Goal: Information Seeking & Learning: Learn about a topic

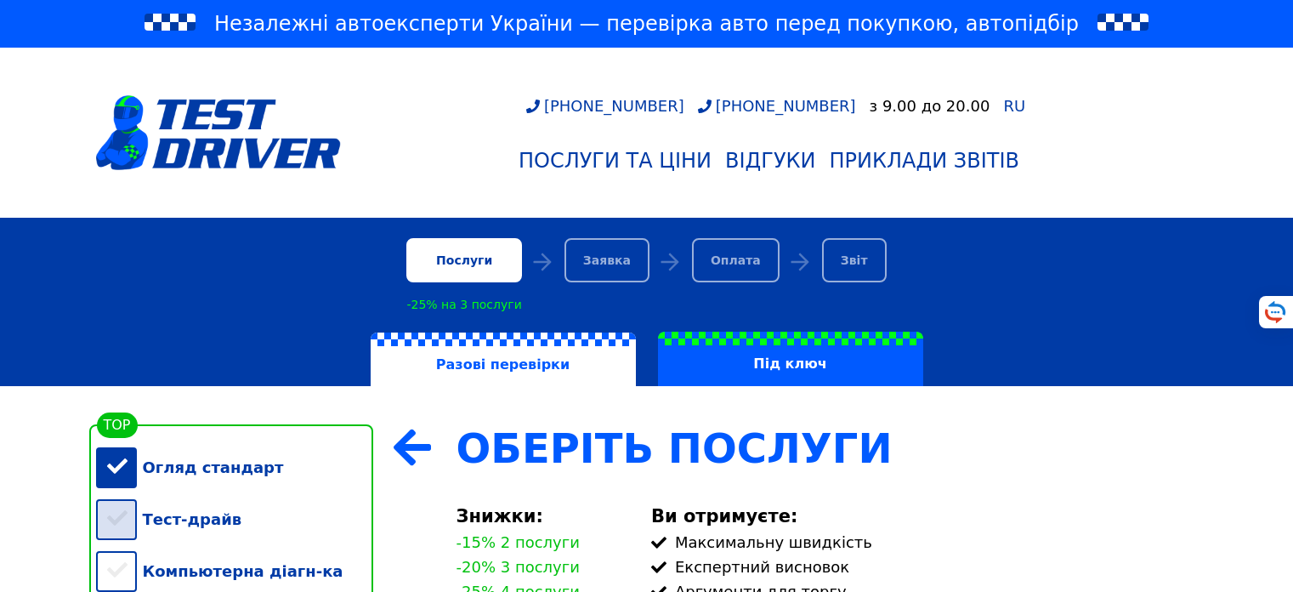
scroll to position [306, 0]
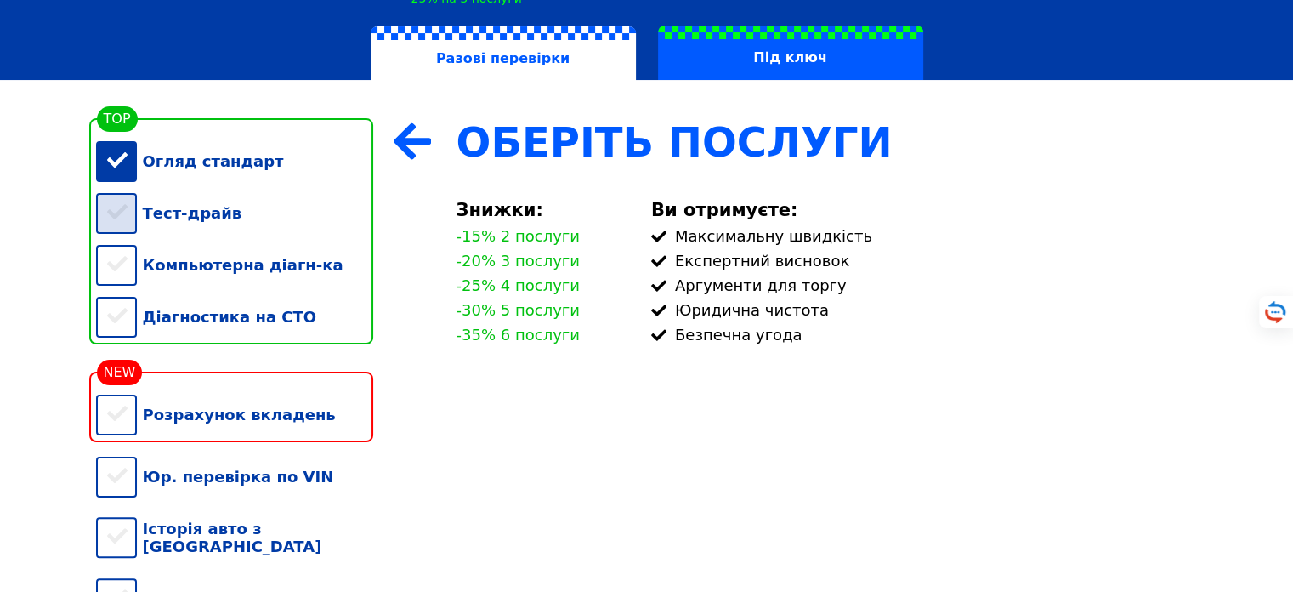
click at [119, 221] on div "Тест-драйв" at bounding box center [234, 213] width 277 height 52
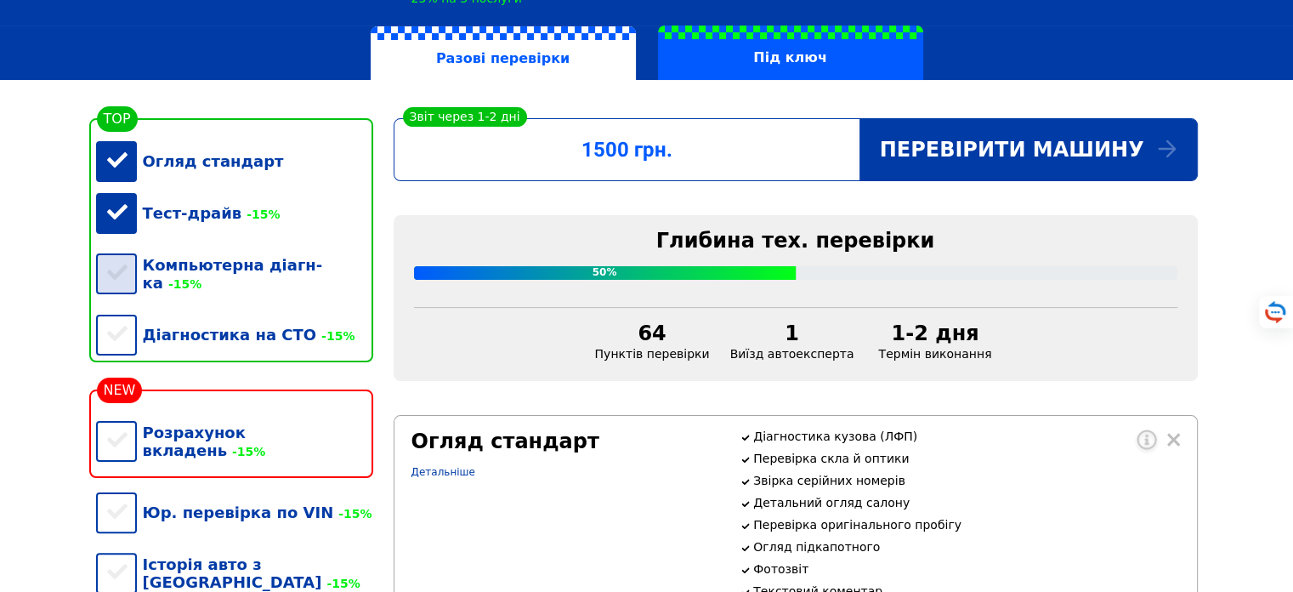
click at [125, 269] on div "Компьютерна діагн-ка -15%" at bounding box center [234, 274] width 277 height 70
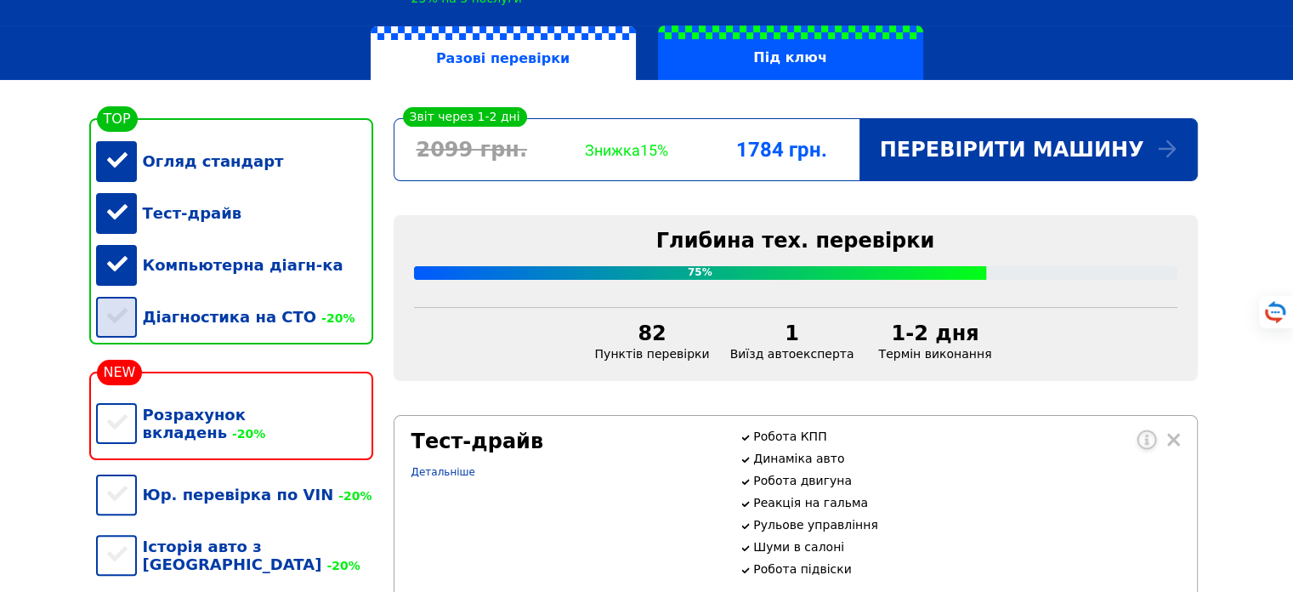
click at [116, 341] on div "Діагностика на СТО -20%" at bounding box center [234, 317] width 277 height 52
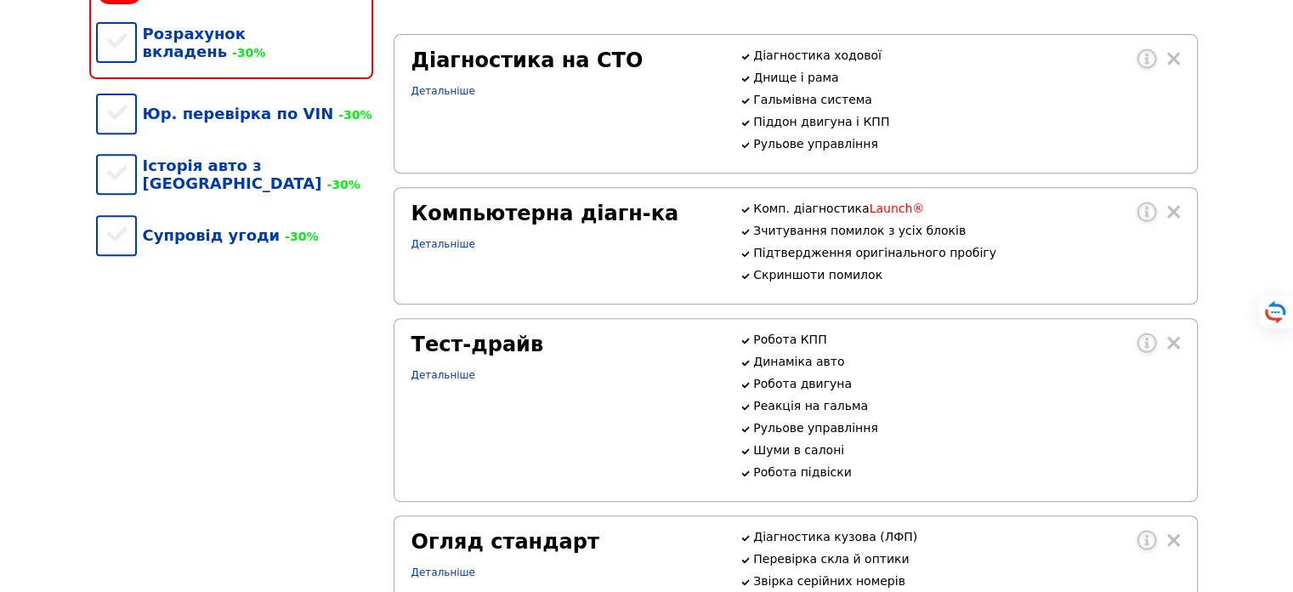
scroll to position [612, 0]
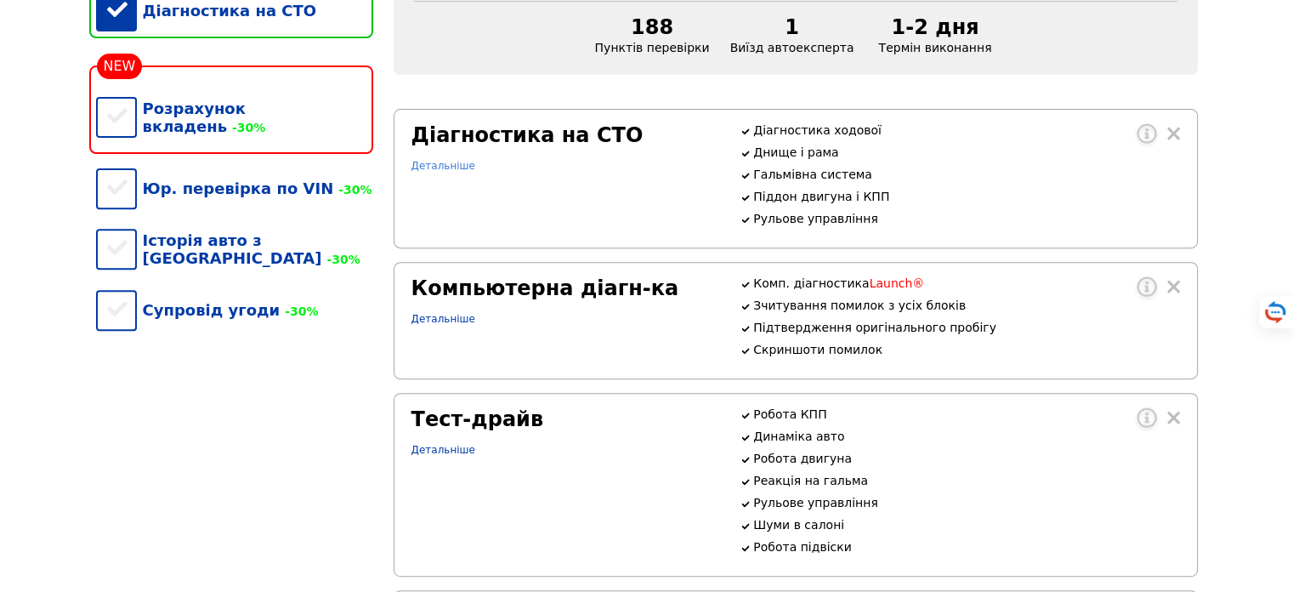
drag, startPoint x: 458, startPoint y: 173, endPoint x: 456, endPoint y: 184, distance: 11.2
click at [456, 172] on link "Детальніше" at bounding box center [443, 166] width 64 height 12
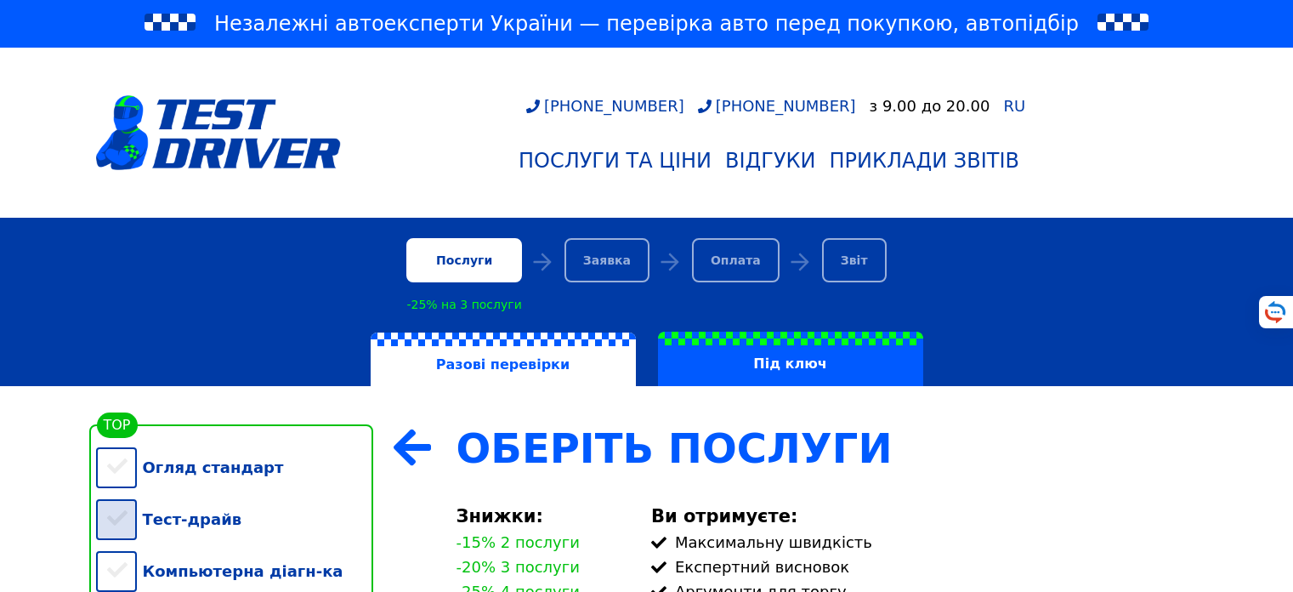
click at [109, 441] on div "Огляд стандарт" at bounding box center [234, 467] width 277 height 52
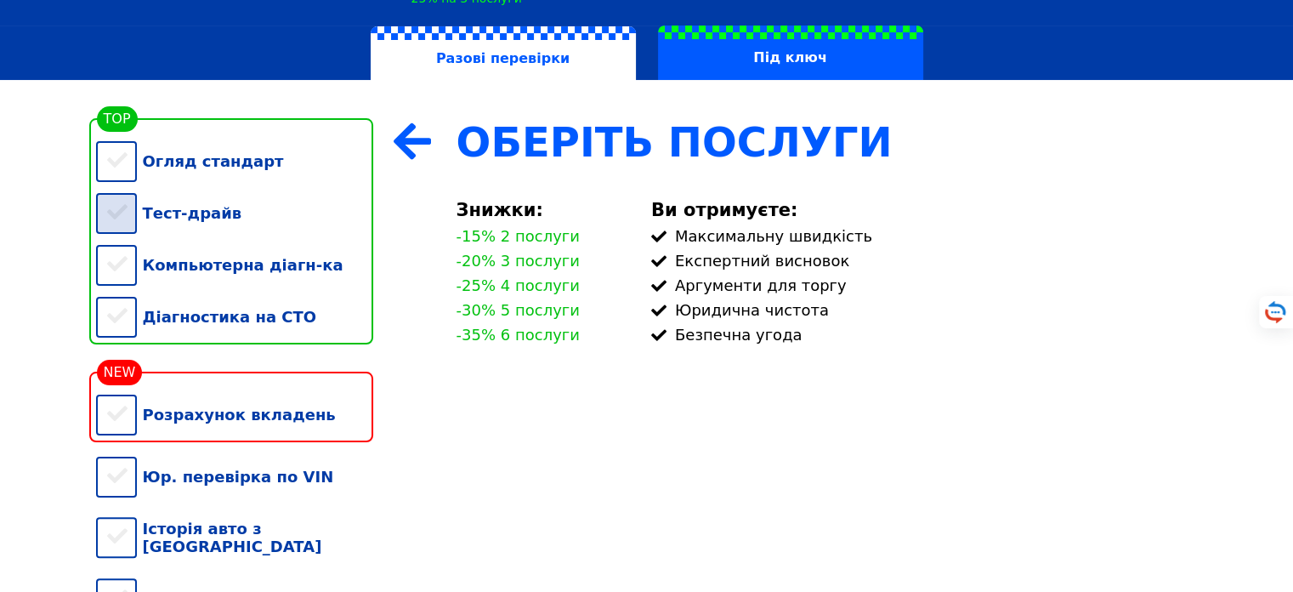
scroll to position [306, 0]
click at [116, 215] on div "Тест-драйв" at bounding box center [234, 213] width 277 height 52
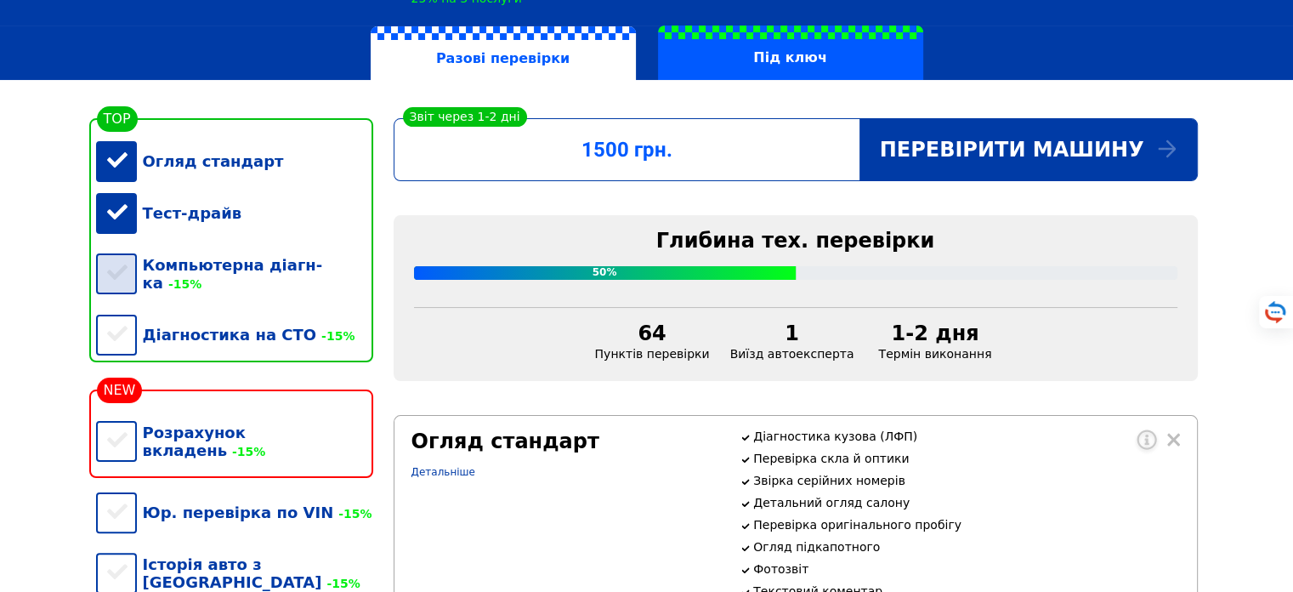
drag, startPoint x: 130, startPoint y: 258, endPoint x: 126, endPoint y: 272, distance: 15.1
click at [129, 258] on div "Компьютерна діагн-ка -15%" at bounding box center [234, 274] width 277 height 70
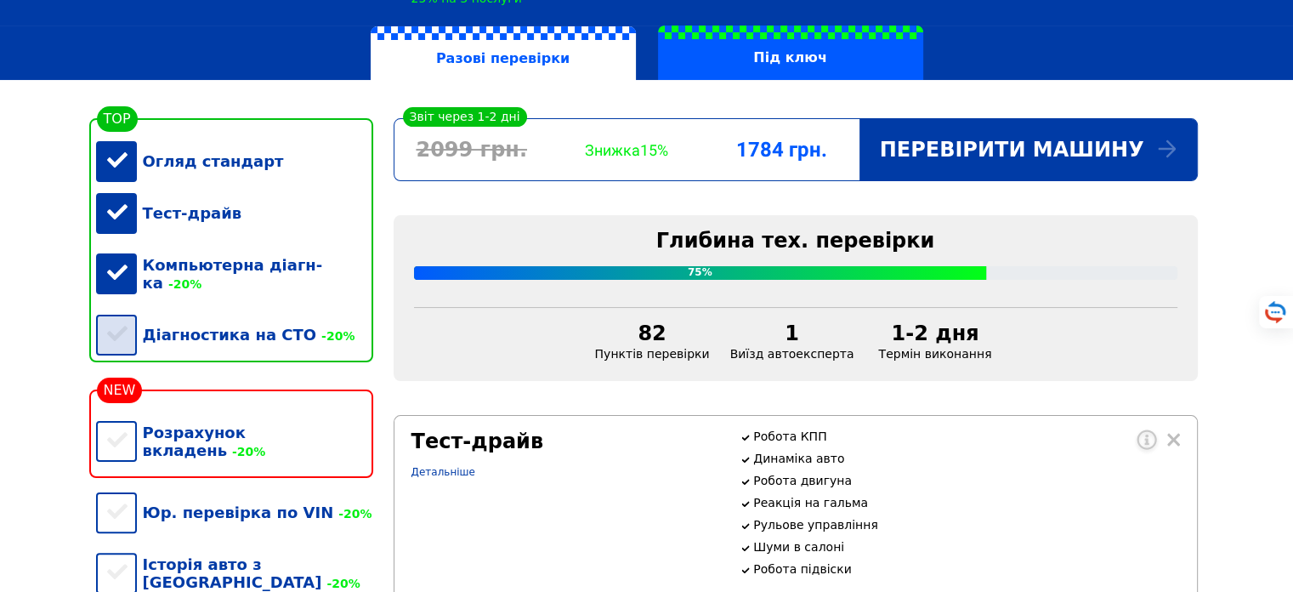
click at [124, 332] on div "Діагностика на СТО -20%" at bounding box center [234, 335] width 277 height 52
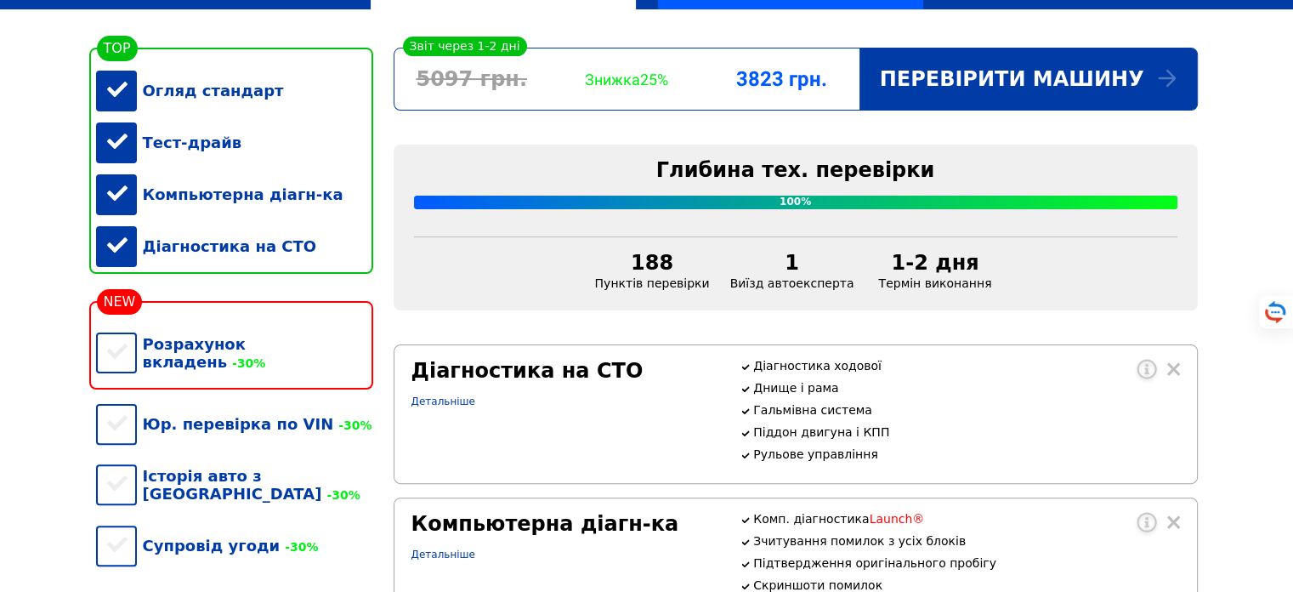
scroll to position [408, 0]
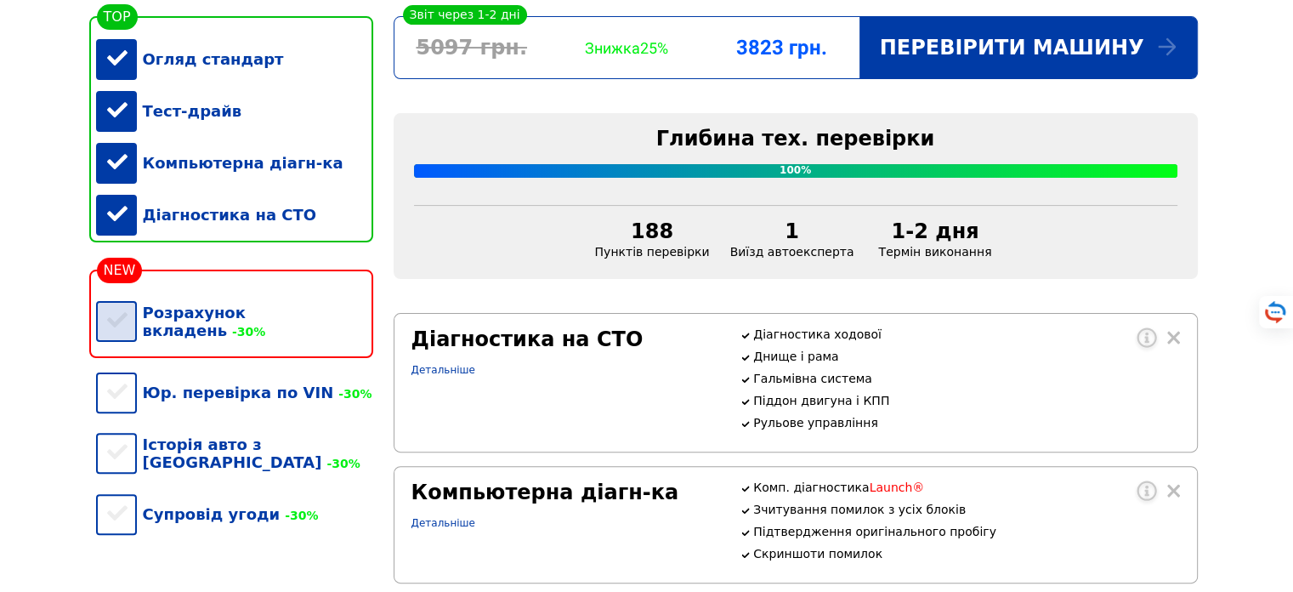
click at [115, 323] on div "Розрахунок вкладень -30%" at bounding box center [234, 321] width 277 height 70
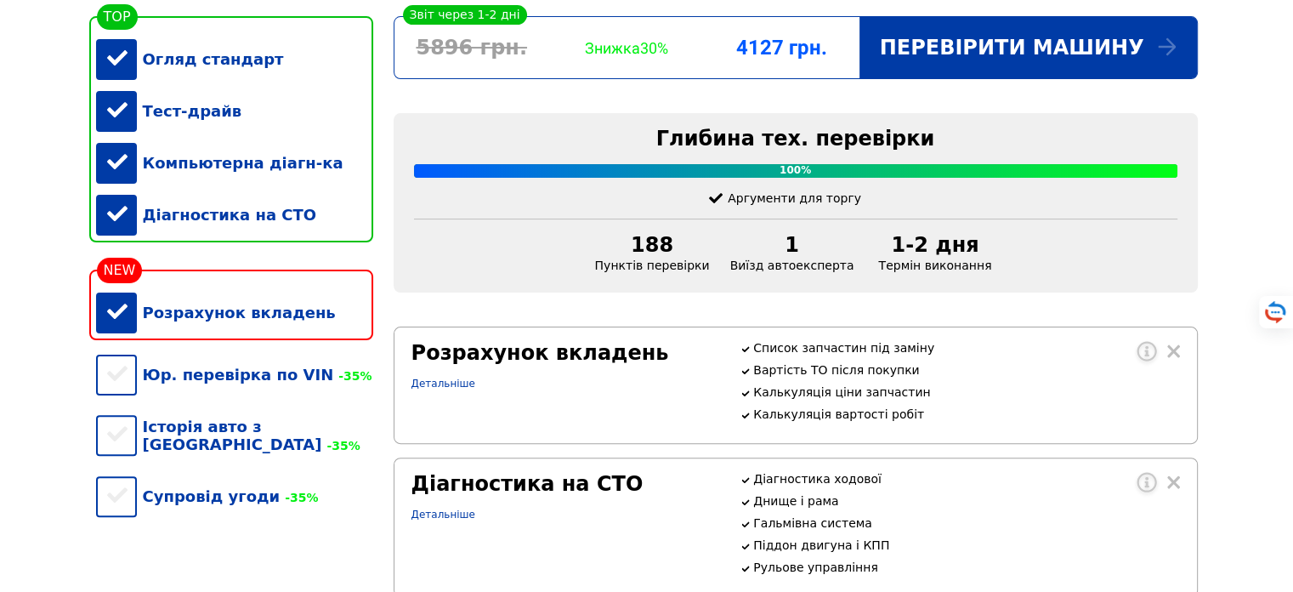
click at [115, 323] on div "Розрахунок вкладень" at bounding box center [234, 312] width 277 height 52
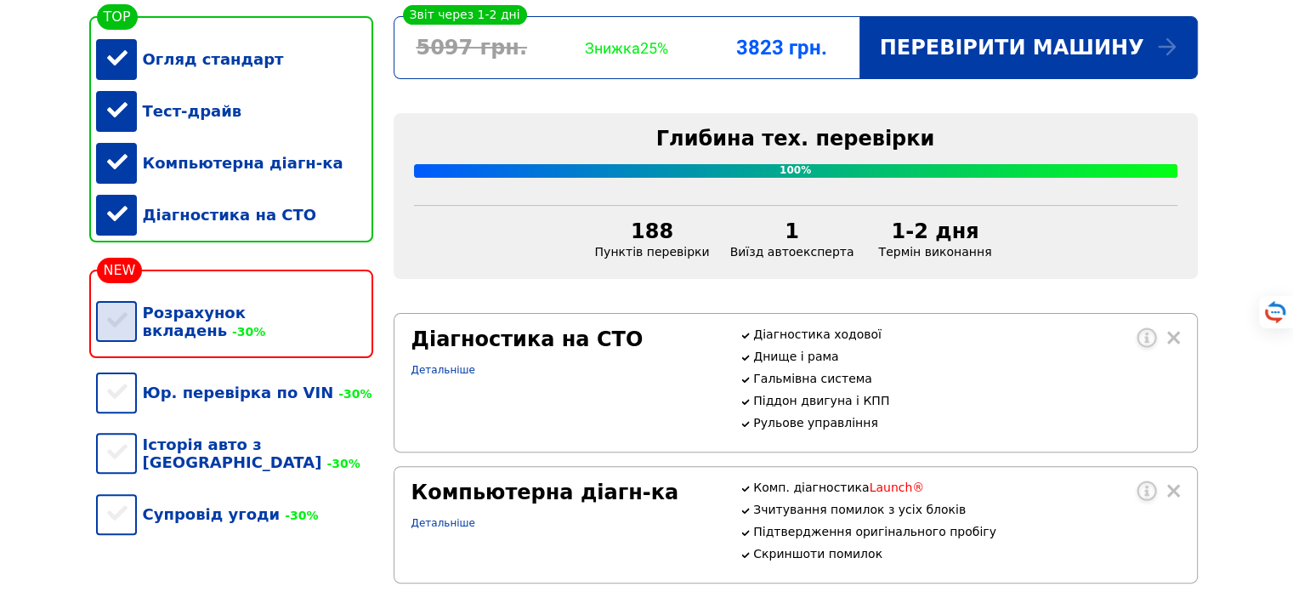
click at [116, 323] on div "Розрахунок вкладень -30%" at bounding box center [234, 321] width 277 height 70
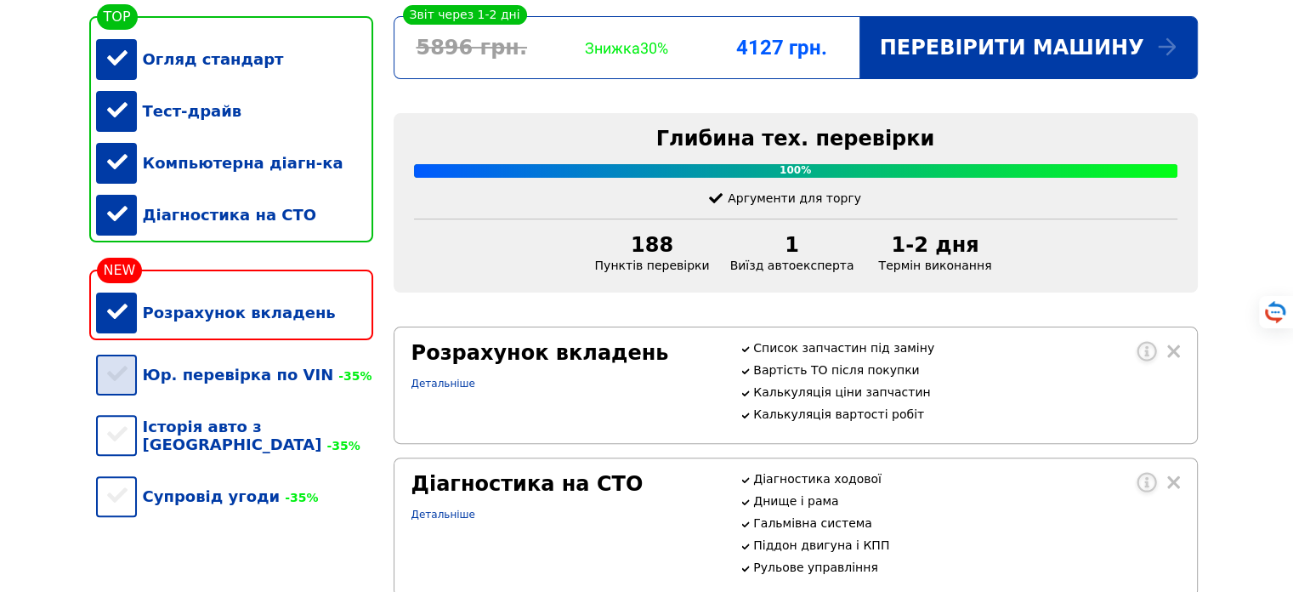
click at [122, 399] on div "Юр. перевірка по VIN -35%" at bounding box center [234, 375] width 277 height 52
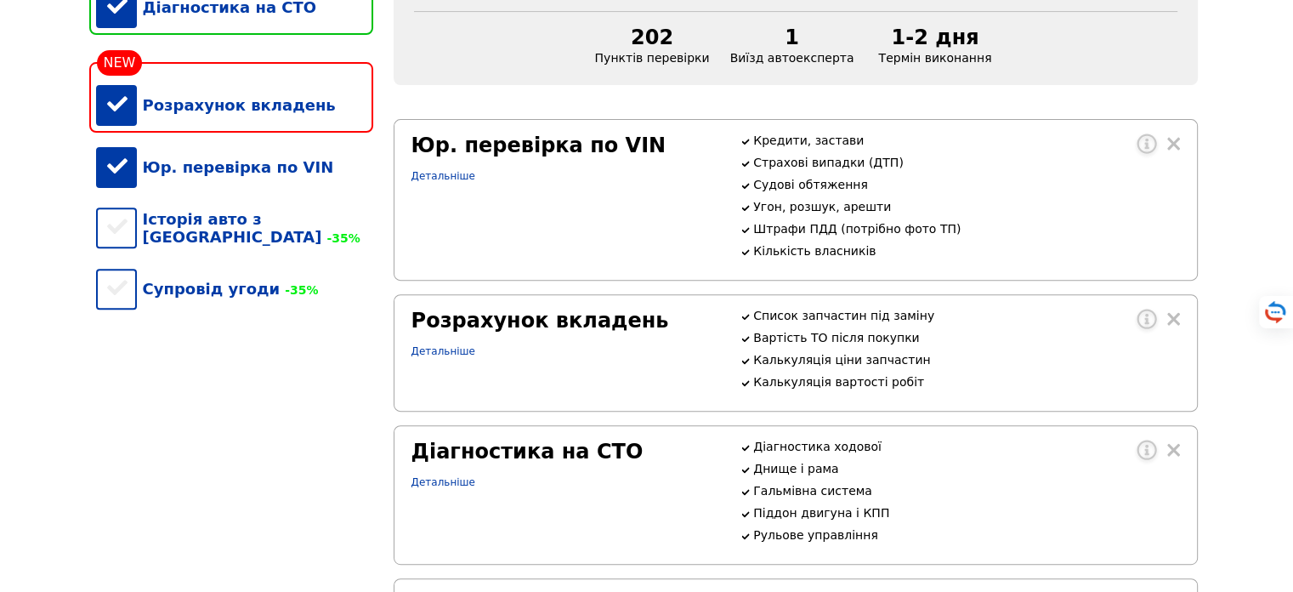
scroll to position [612, 0]
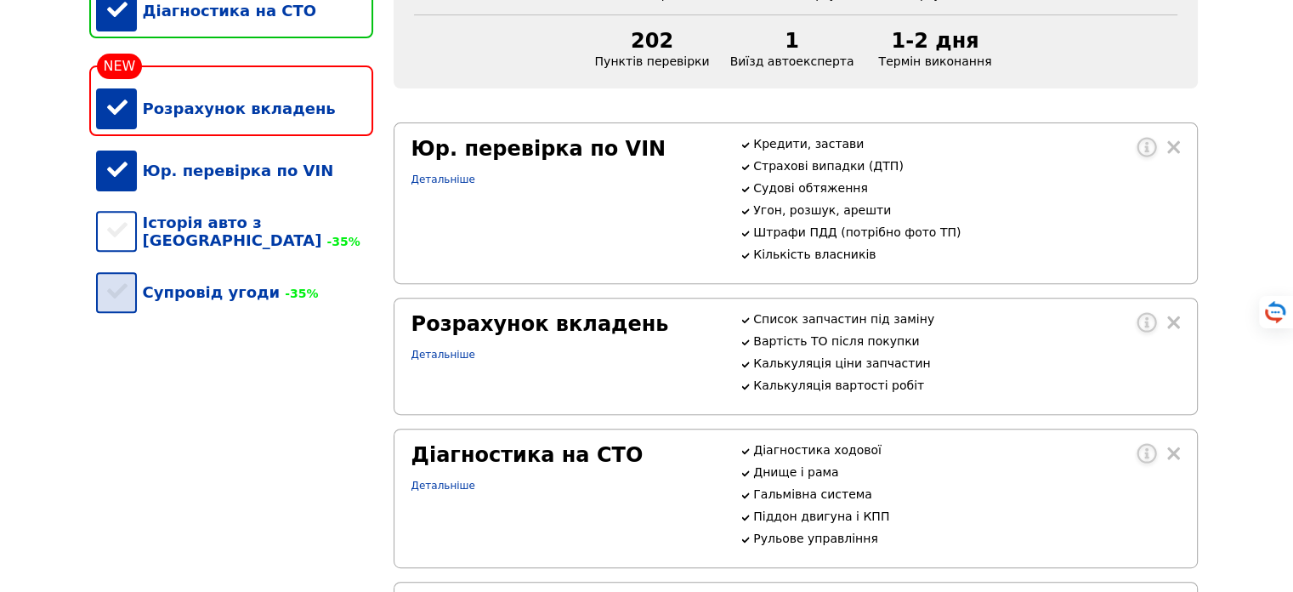
click at [208, 293] on div "Супровід угоди -35%" at bounding box center [234, 292] width 277 height 52
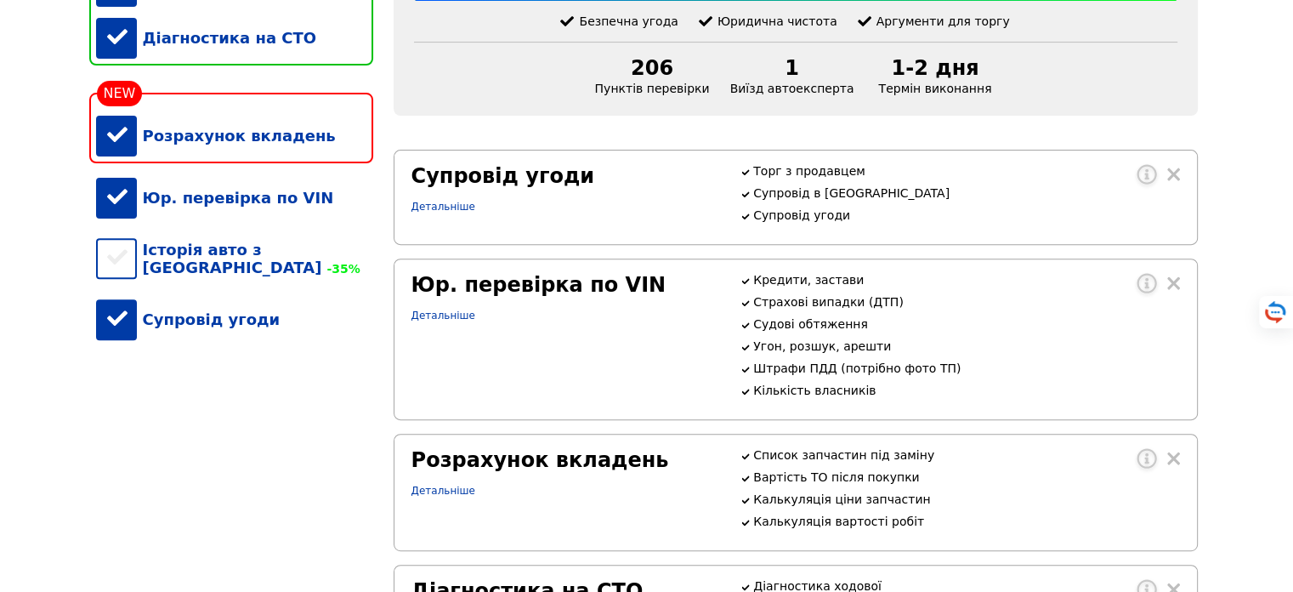
scroll to position [408, 0]
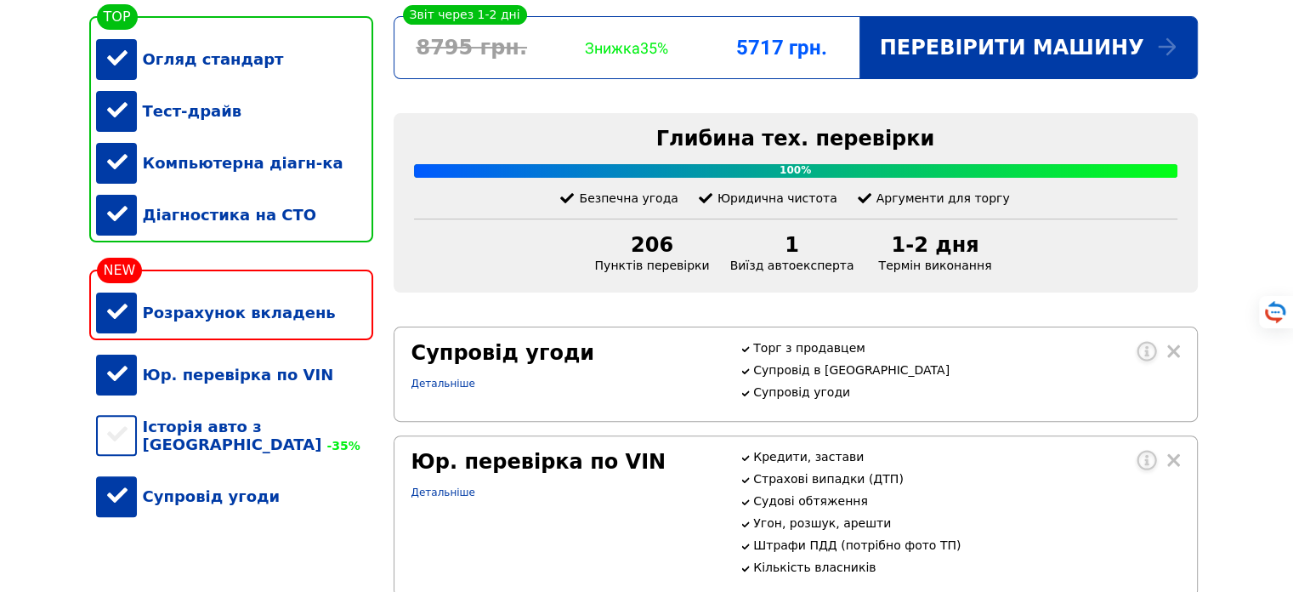
click at [252, 507] on div "Супровід угоди" at bounding box center [234, 496] width 277 height 52
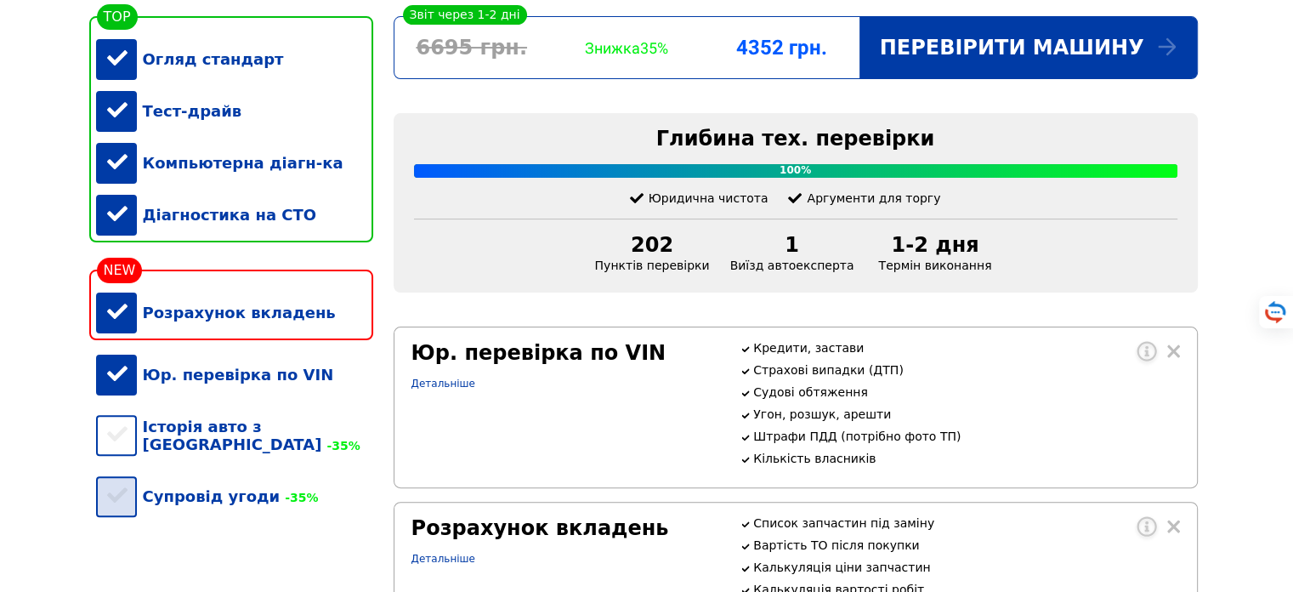
click at [255, 504] on div "Супровід угоди -35%" at bounding box center [234, 496] width 277 height 52
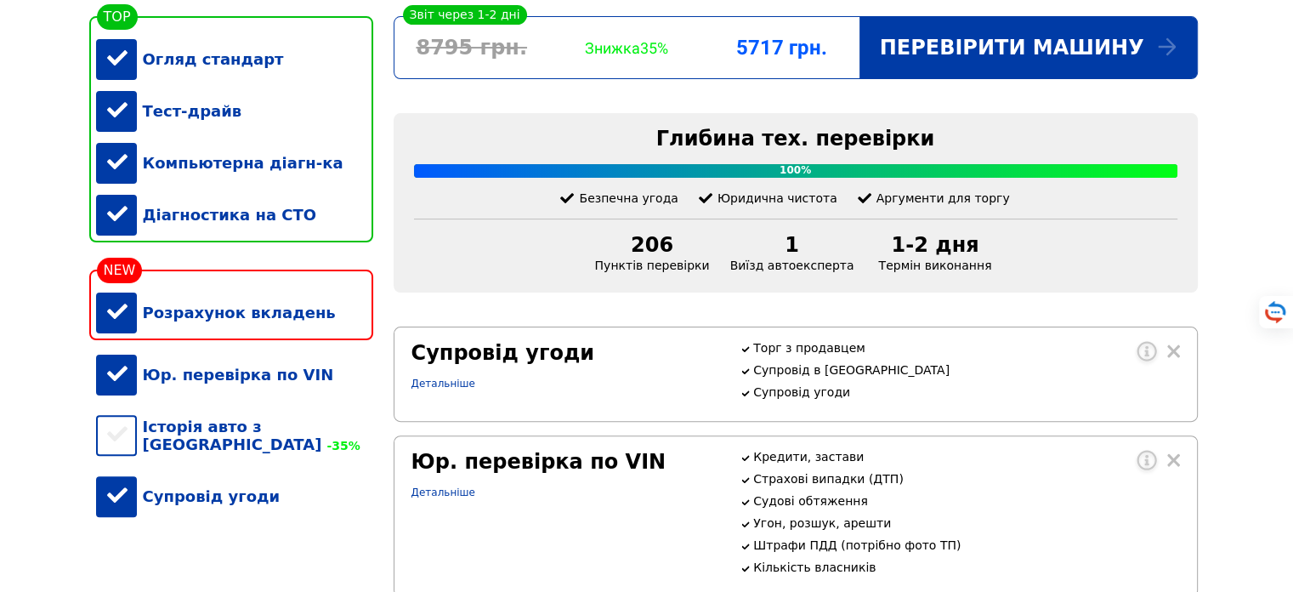
click at [201, 396] on div "Юр. перевірка по VIN" at bounding box center [234, 375] width 277 height 52
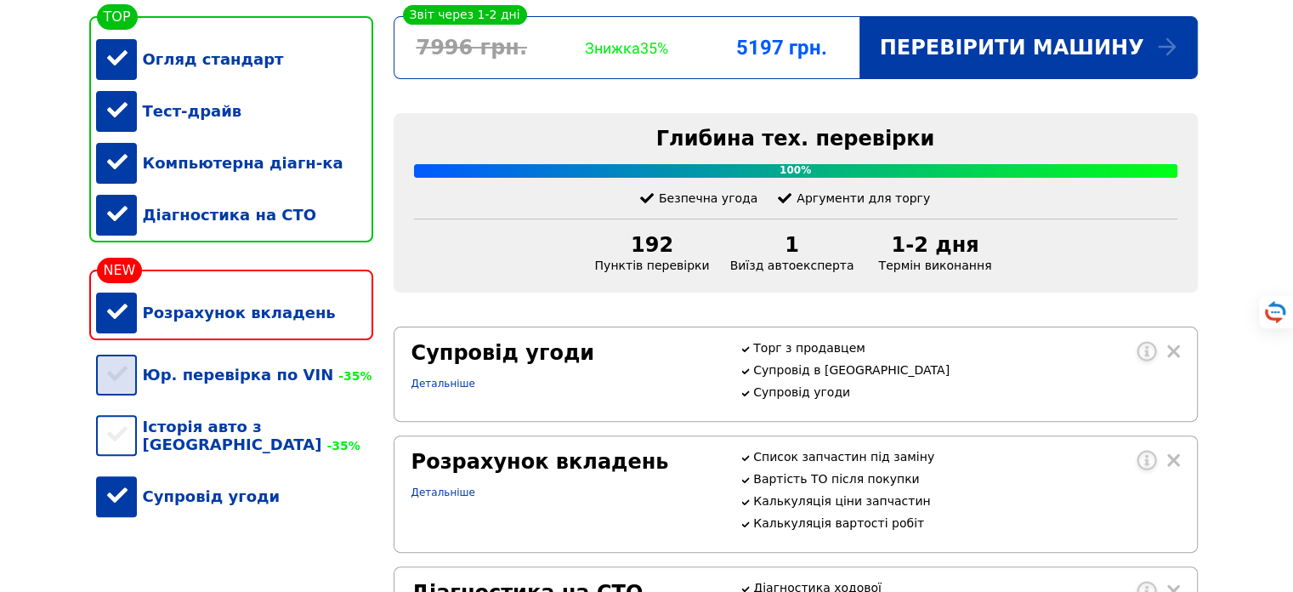
click at [201, 398] on div "Юр. перевірка по VIN -35%" at bounding box center [234, 375] width 277 height 52
